Goal: Task Accomplishment & Management: Manage account settings

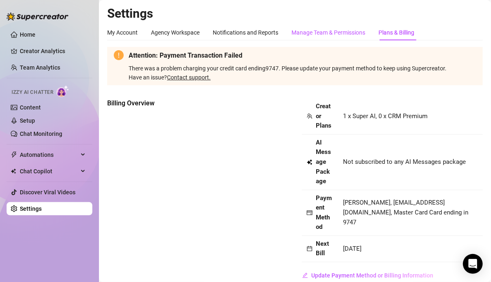
click at [293, 30] on div "Manage Team & Permissions" at bounding box center [328, 32] width 74 height 9
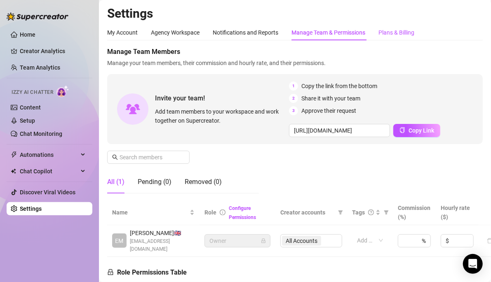
click at [293, 31] on div "Plans & Billing" at bounding box center [396, 32] width 36 height 9
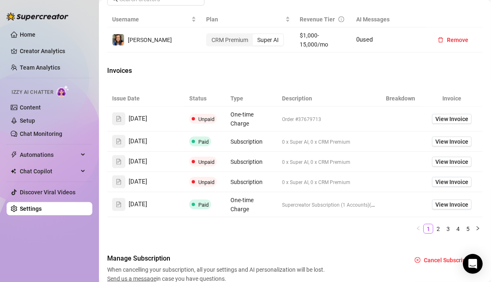
scroll to position [441, 0]
click at [293, 119] on span "View Invoice" at bounding box center [451, 118] width 33 height 9
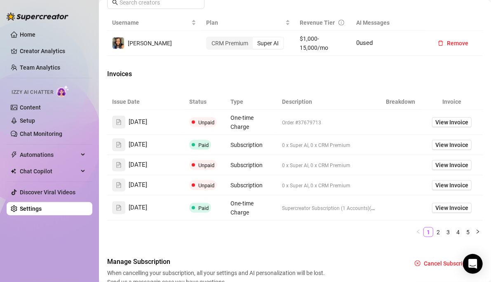
scroll to position [474, 0]
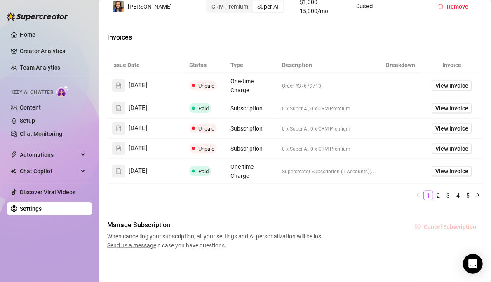
click at [293, 225] on span "Cancel Subscription" at bounding box center [449, 227] width 52 height 7
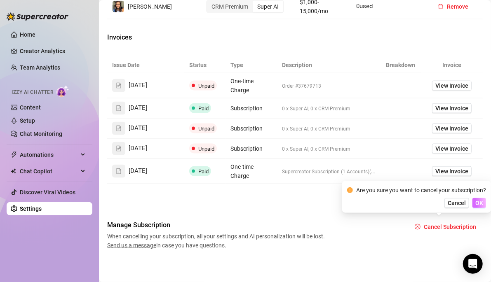
click at [293, 202] on span "OK" at bounding box center [479, 203] width 8 height 7
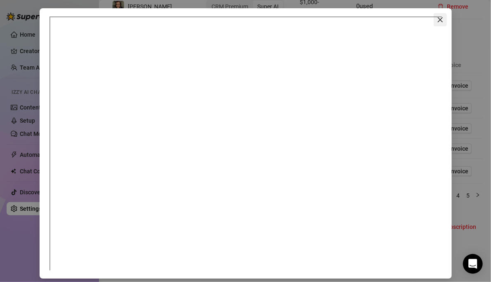
click at [293, 16] on button "Close" at bounding box center [439, 19] width 13 height 13
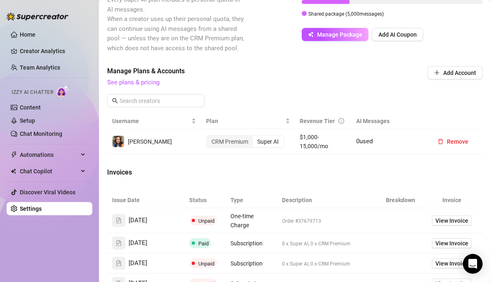
scroll to position [337, 0]
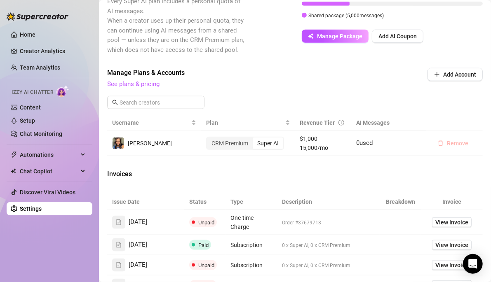
click at [293, 142] on span "Remove" at bounding box center [457, 143] width 21 height 7
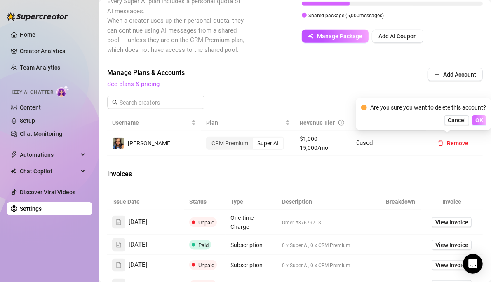
click at [293, 120] on span "OK" at bounding box center [479, 120] width 8 height 7
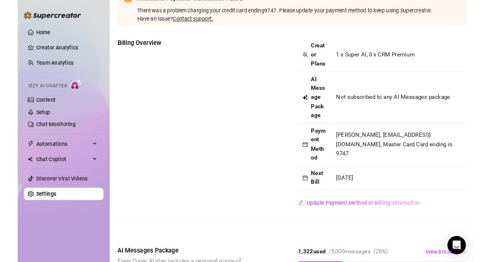
scroll to position [58, 0]
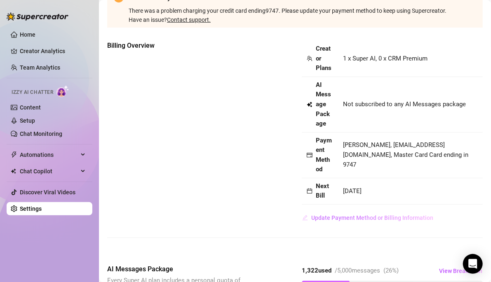
click at [293, 217] on span "Update Payment Method or Billing Information" at bounding box center [372, 218] width 122 height 7
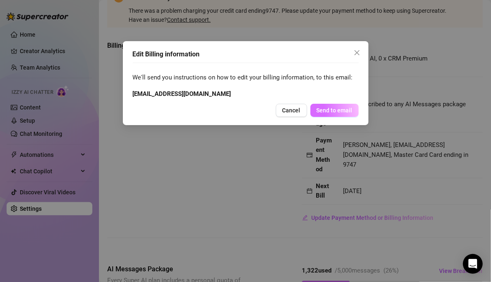
click at [293, 110] on span "Send to email" at bounding box center [334, 110] width 36 height 7
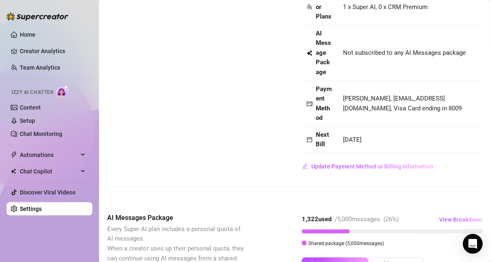
scroll to position [6, 0]
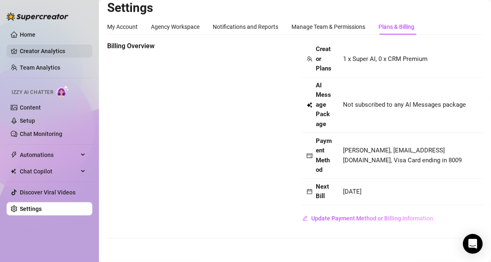
click at [41, 51] on link "Creator Analytics" at bounding box center [53, 50] width 66 height 13
